Goal: Information Seeking & Learning: Learn about a topic

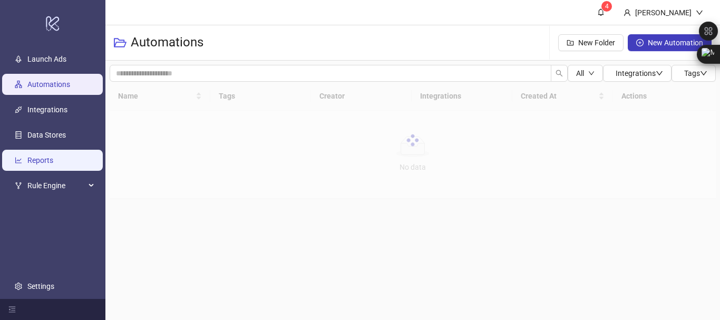
click at [51, 156] on link "Reports" at bounding box center [40, 160] width 26 height 8
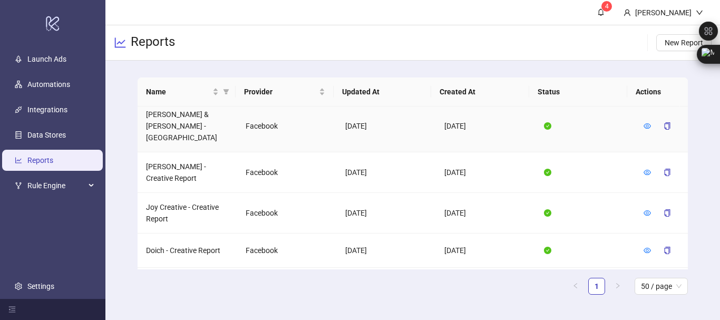
scroll to position [956, 0]
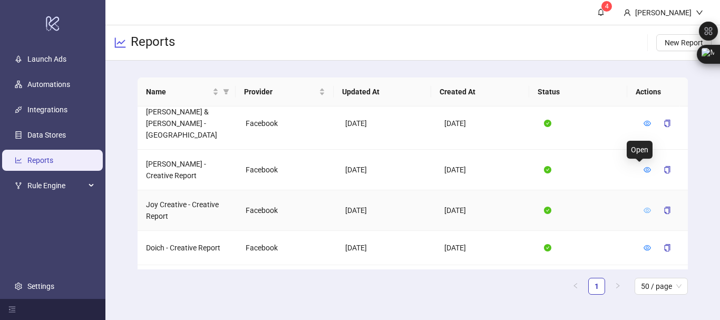
click at [644, 207] on icon "eye" at bounding box center [647, 210] width 7 height 7
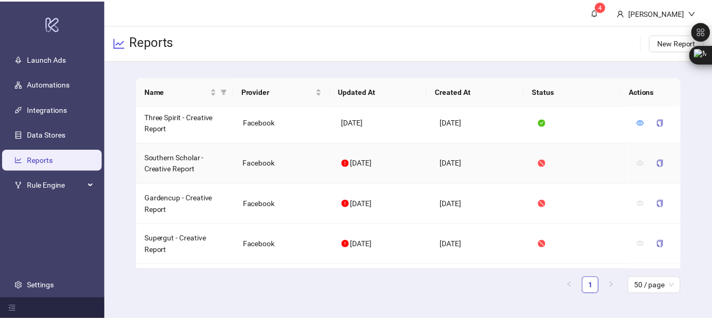
scroll to position [1179, 0]
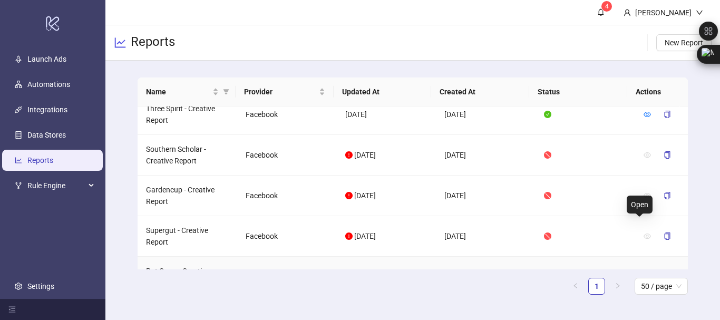
click at [644, 274] on icon "eye" at bounding box center [647, 276] width 7 height 5
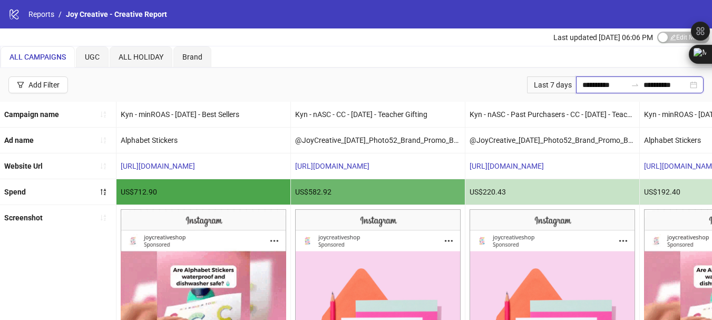
click at [583, 83] on input "**********" at bounding box center [605, 85] width 44 height 12
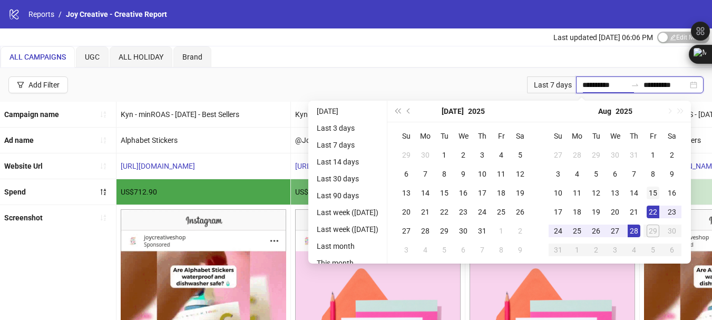
type input "**********"
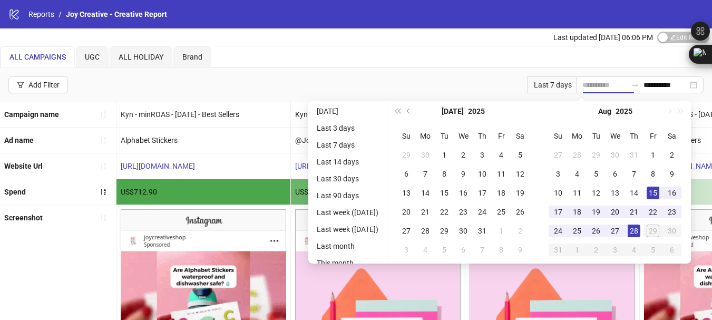
click at [659, 192] on div "15" at bounding box center [653, 193] width 13 height 13
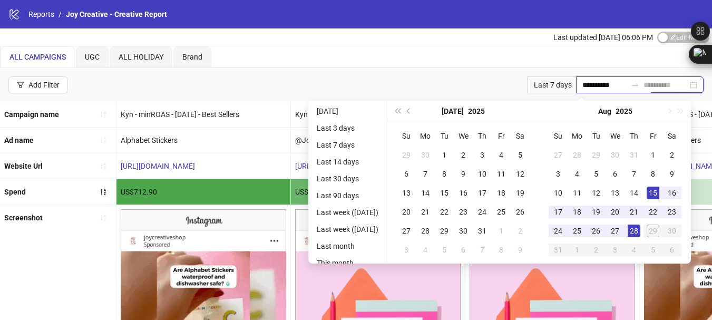
type input "**********"
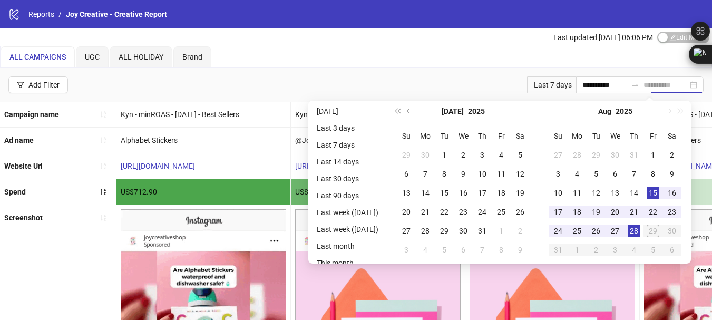
click at [640, 234] on div "28" at bounding box center [634, 231] width 13 height 13
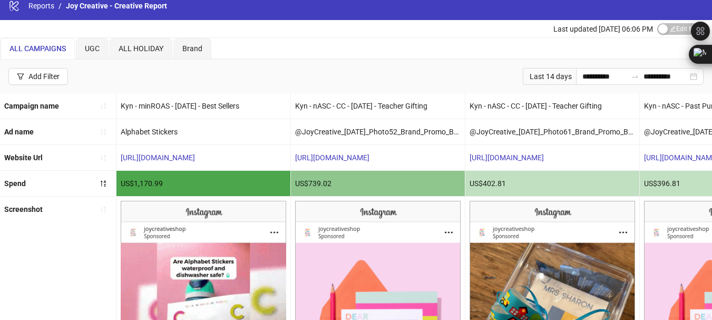
scroll to position [8, 0]
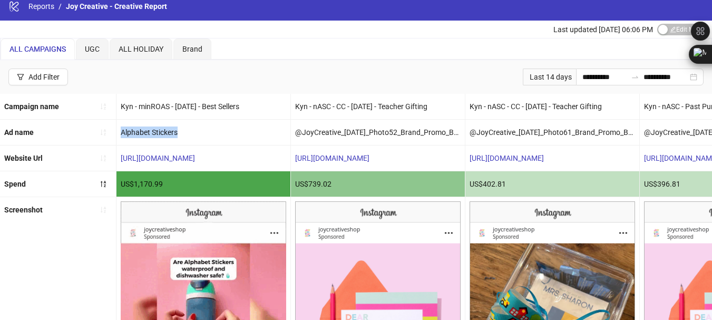
drag, startPoint x: 118, startPoint y: 130, endPoint x: 180, endPoint y: 129, distance: 62.7
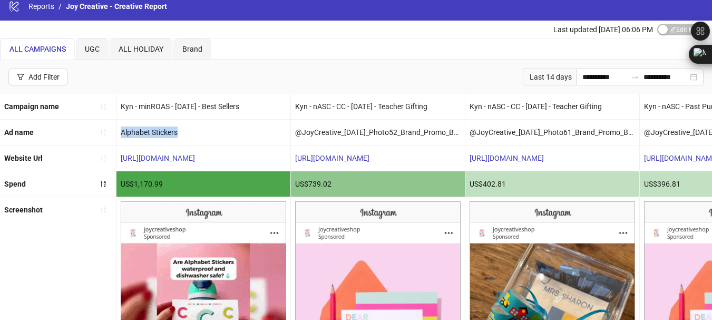
click at [180, 129] on div "Alphabet Stickers" at bounding box center [204, 132] width 174 height 25
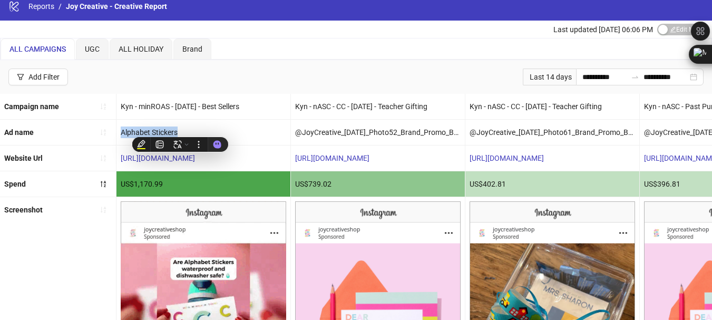
copy div "Alphabet Stickers"
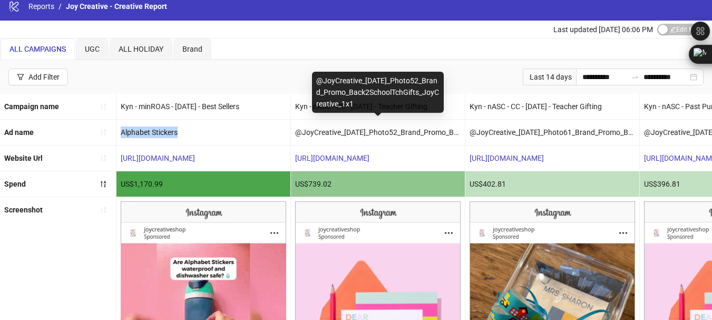
copy div "@JoyCreative_07-25-25_Photo52_Brand_Promo_Back2SchoolTchGifts_JoyCreative_1x1"
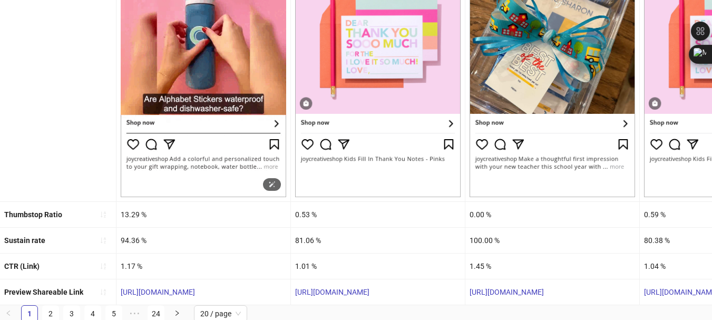
scroll to position [302, 0]
